Goal: Navigation & Orientation: Find specific page/section

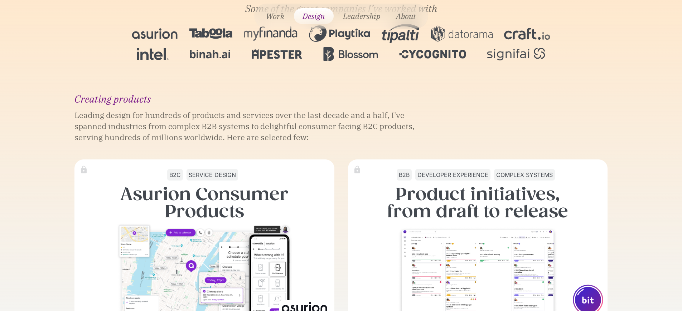
scroll to position [275, 0]
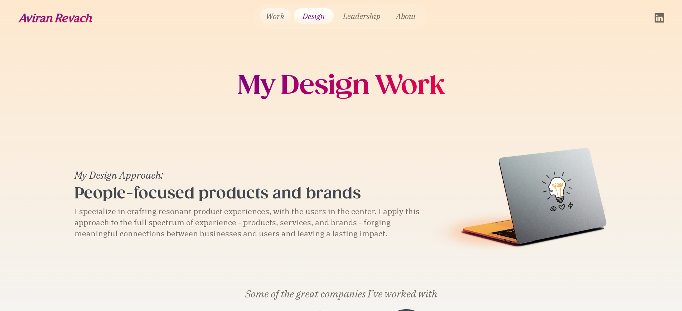
click at [276, 15] on link "Work" at bounding box center [275, 16] width 31 height 16
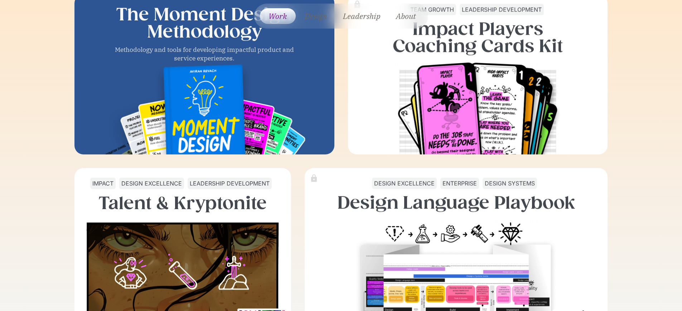
scroll to position [270, 0]
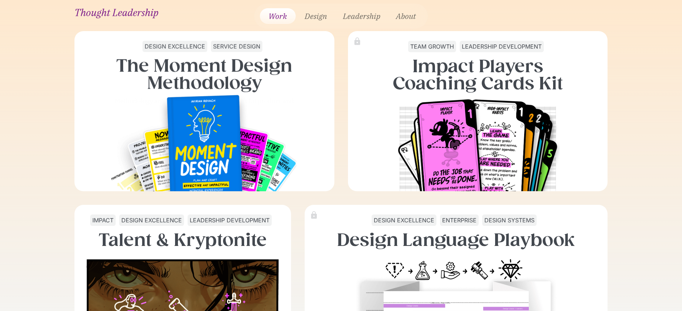
click at [282, 15] on link "Work" at bounding box center [278, 16] width 36 height 16
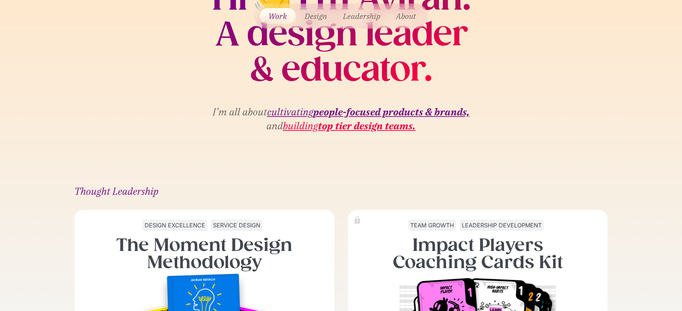
scroll to position [125, 0]
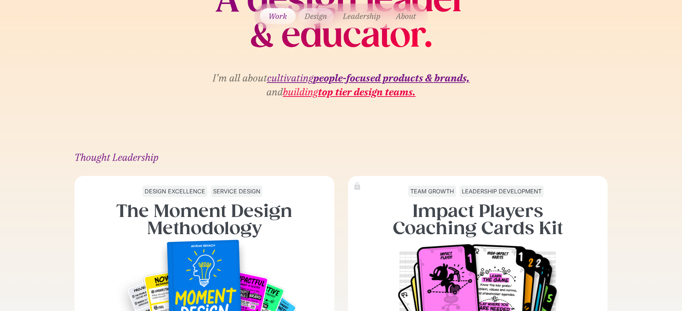
click at [309, 11] on link "Design" at bounding box center [315, 16] width 35 height 16
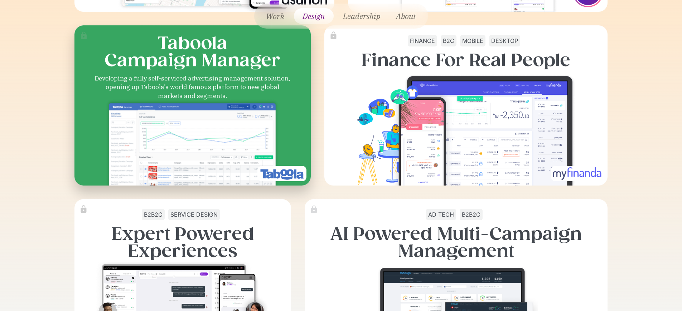
scroll to position [619, 0]
